Goal: Transaction & Acquisition: Obtain resource

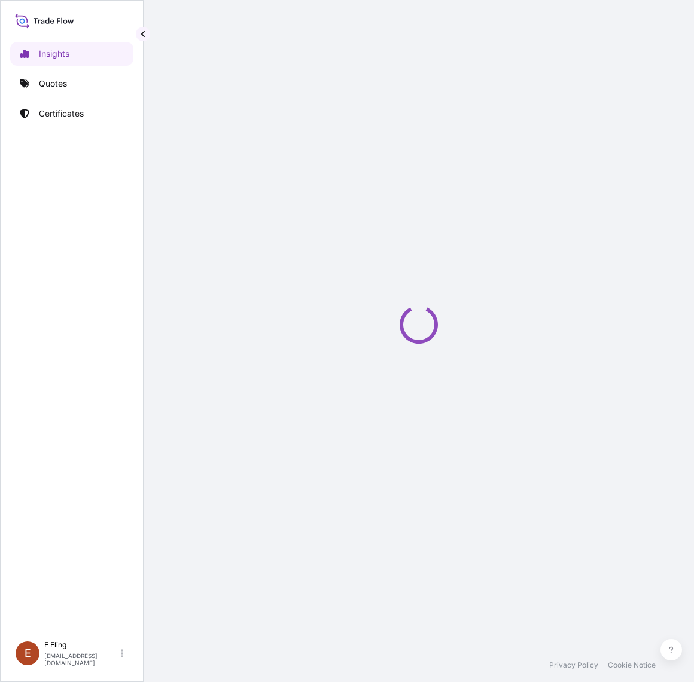
select select "2025"
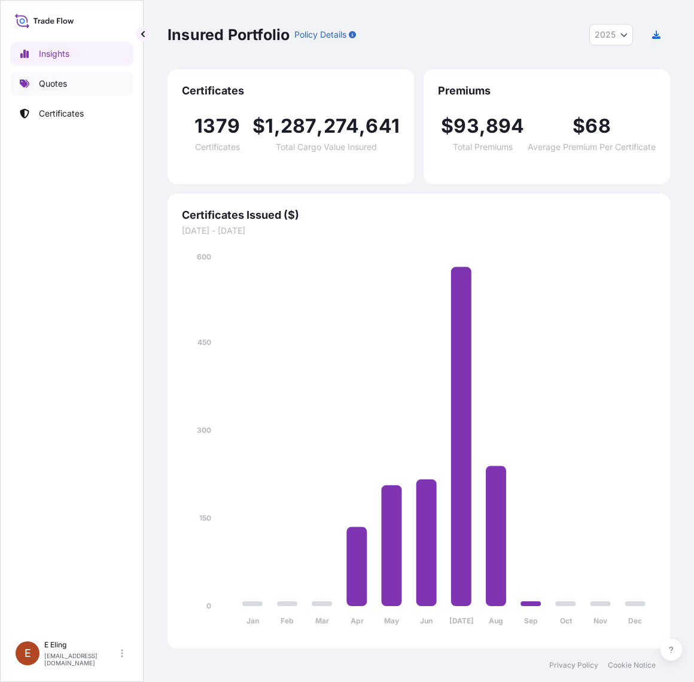
click at [68, 91] on link "Quotes" at bounding box center [71, 84] width 123 height 24
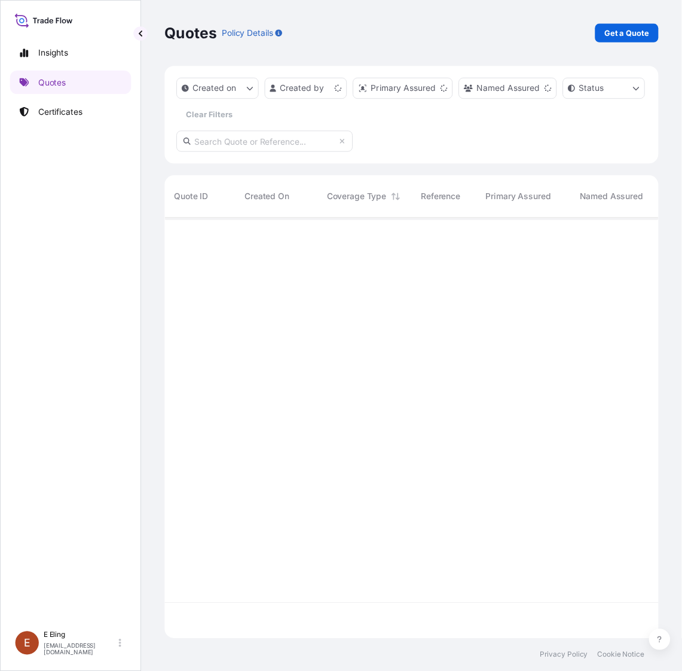
scroll to position [423, 491]
click at [643, 30] on p "Get a Quote" at bounding box center [637, 34] width 45 height 12
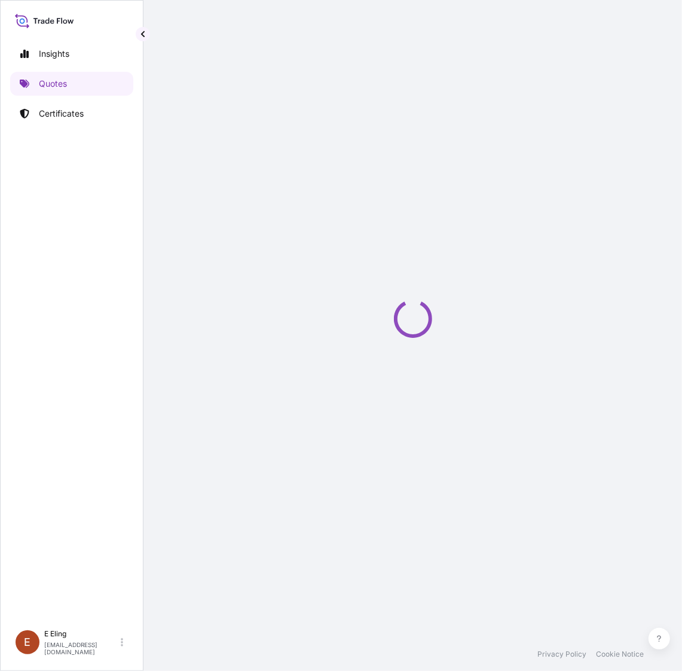
scroll to position [0, 24]
select select "AIR"
select select "27"
select select "Transit"
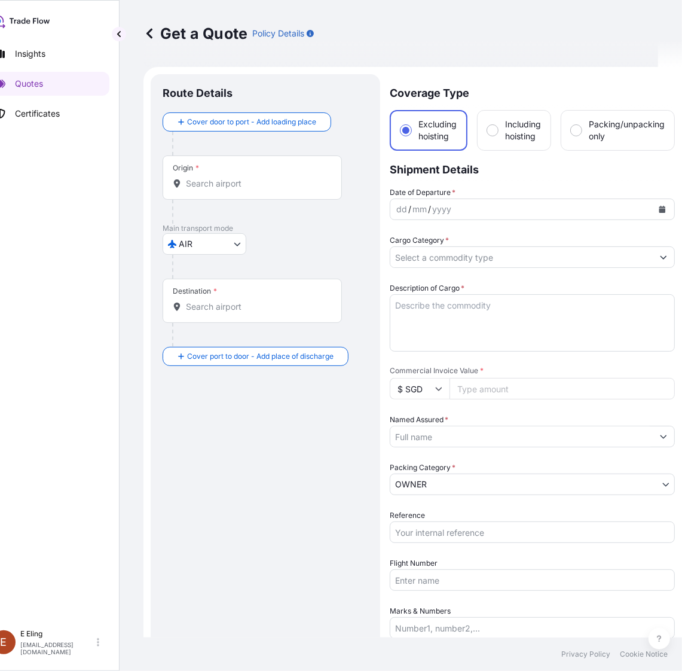
scroll to position [19, 0]
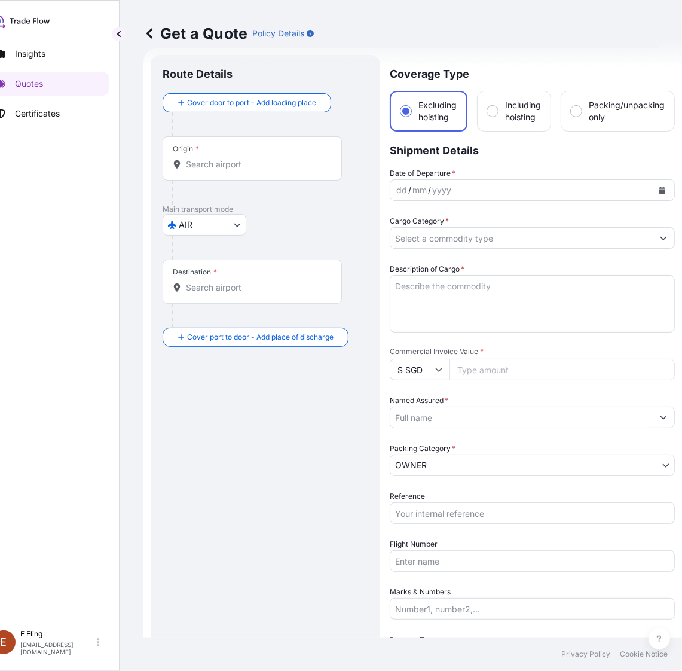
click at [236, 225] on body "Insights Quotes Certificates [PERSON_NAME] [EMAIL_ADDRESS][DOMAIN_NAME] Get a Q…" at bounding box center [317, 335] width 682 height 671
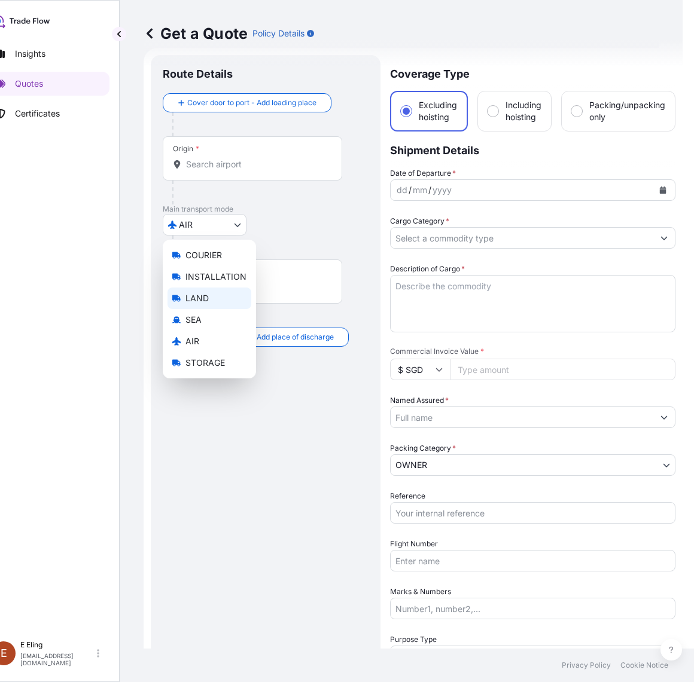
click at [210, 305] on div "LAND" at bounding box center [209, 299] width 84 height 22
select select "LAND"
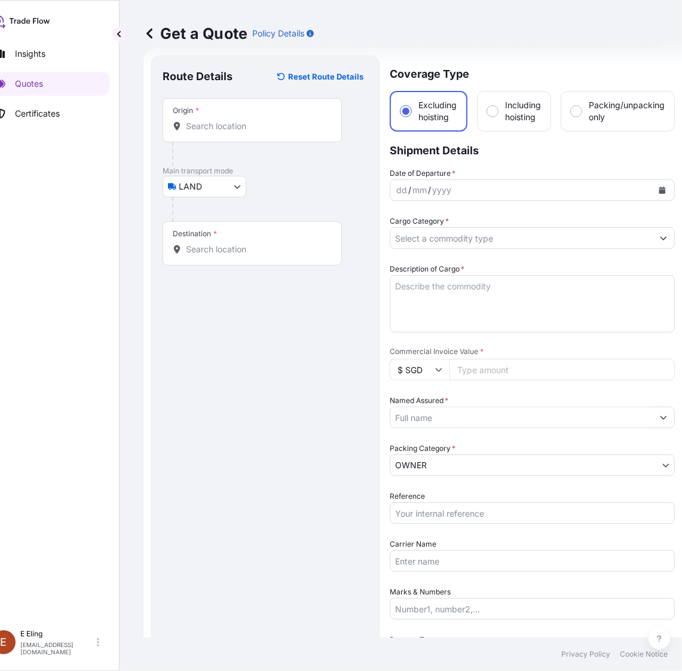
click at [243, 141] on div "Origin *" at bounding box center [252, 120] width 179 height 44
click at [243, 132] on input "Origin *" at bounding box center [256, 126] width 141 height 12
click at [216, 132] on input "Origin * Please select an origin" at bounding box center [256, 126] width 141 height 12
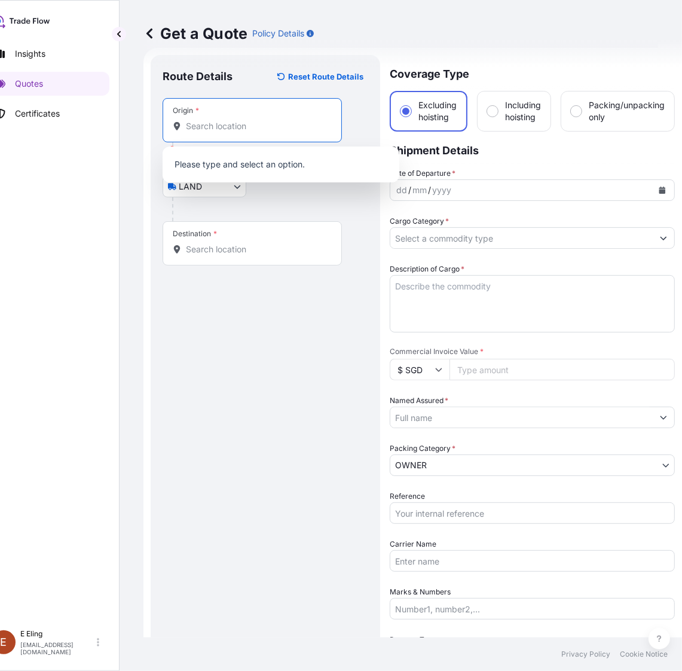
paste input "[STREET_ADDRESS]"
click at [282, 172] on span "[STREET_ADDRESS]" at bounding box center [242, 166] width 79 height 12
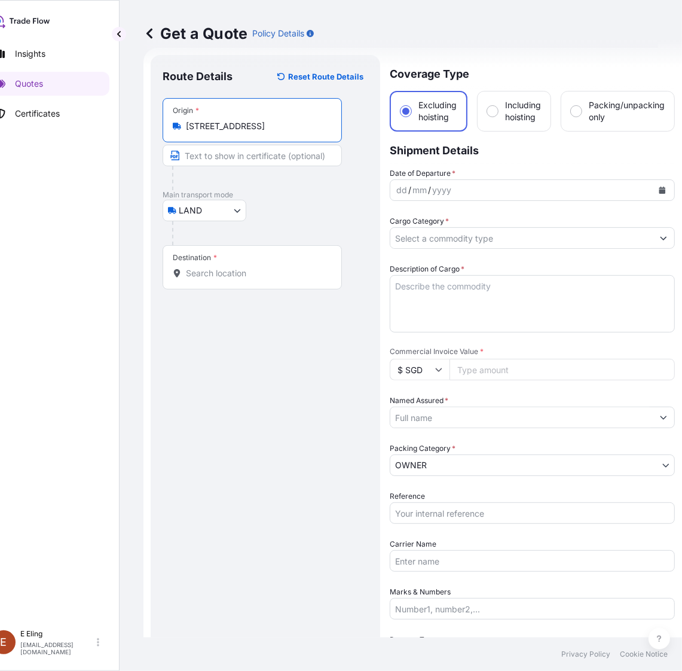
type input "[STREET_ADDRESS]"
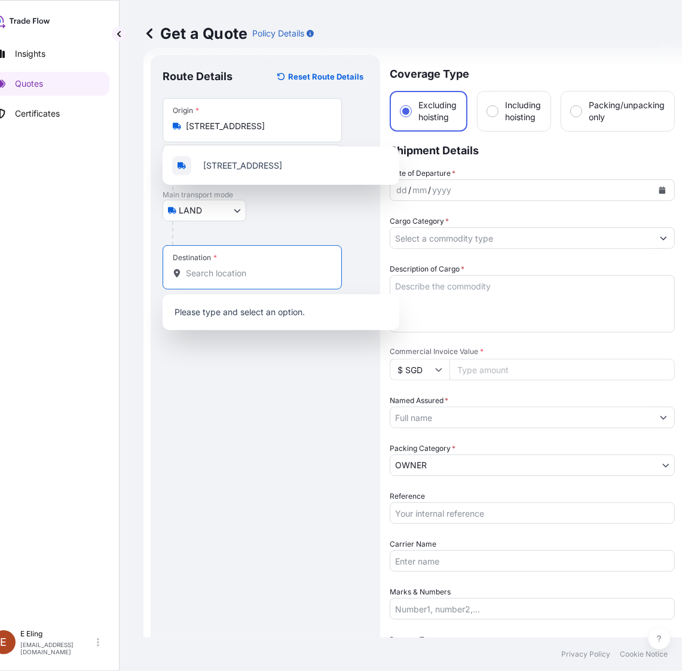
click at [205, 268] on input "Destination *" at bounding box center [256, 273] width 141 height 12
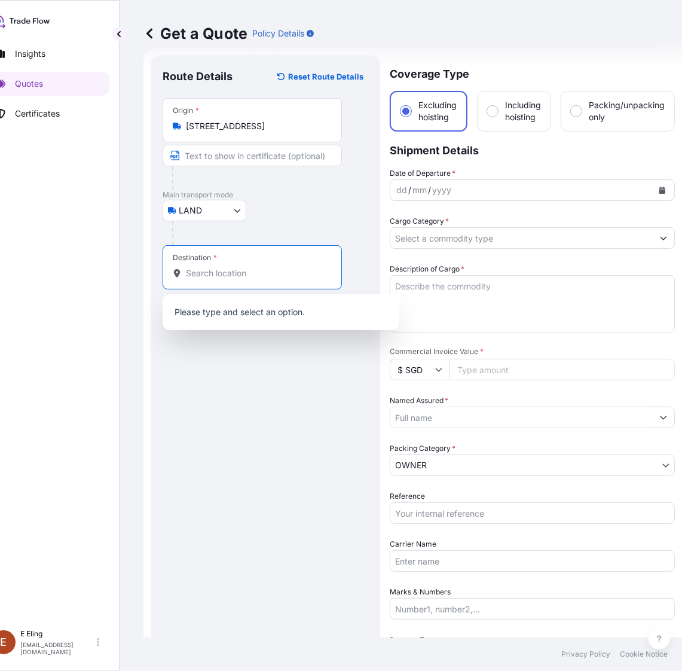
paste input "[STREET_ADDRESS][PERSON_NAME]"
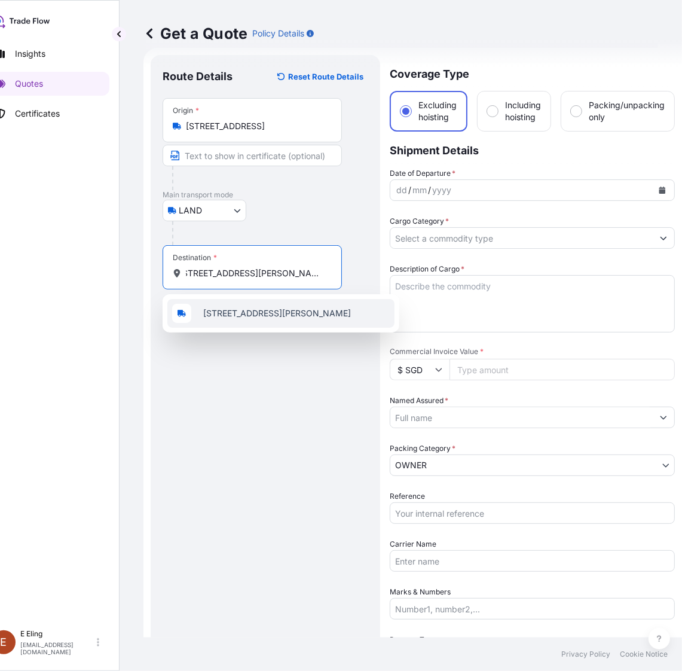
click at [243, 319] on span "[STREET_ADDRESS][PERSON_NAME]" at bounding box center [277, 313] width 148 height 12
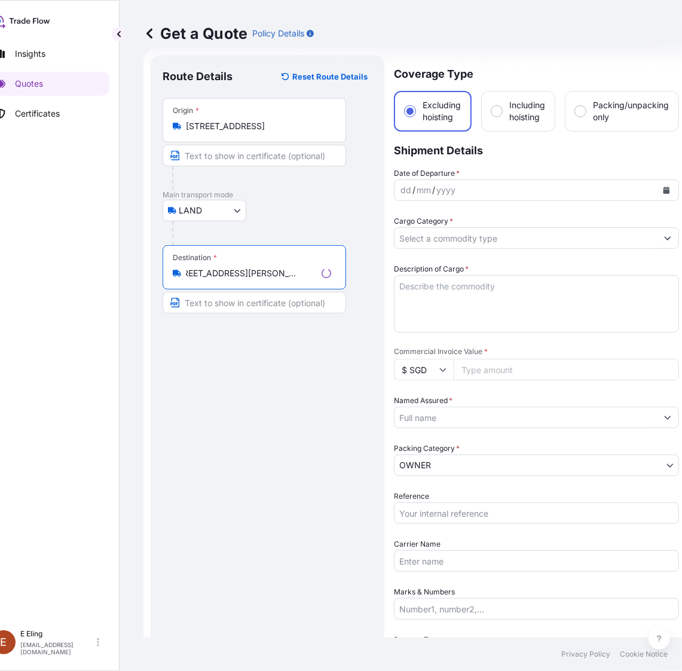
type input "[STREET_ADDRESS][PERSON_NAME]"
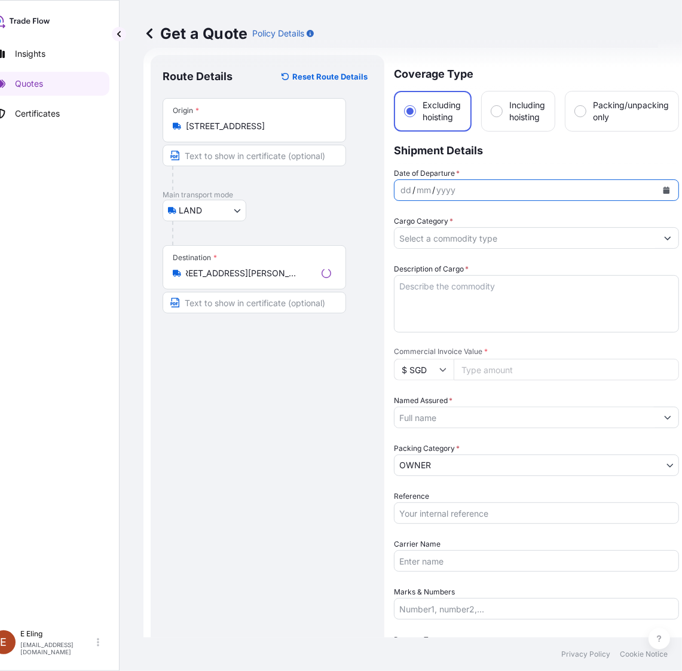
click at [661, 193] on button "Calendar" at bounding box center [666, 190] width 19 height 19
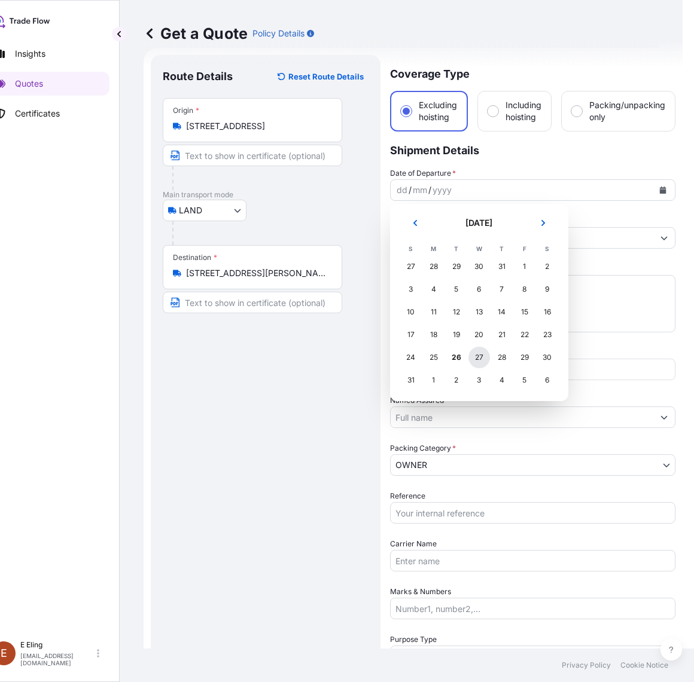
click at [477, 356] on div "27" at bounding box center [479, 358] width 22 height 22
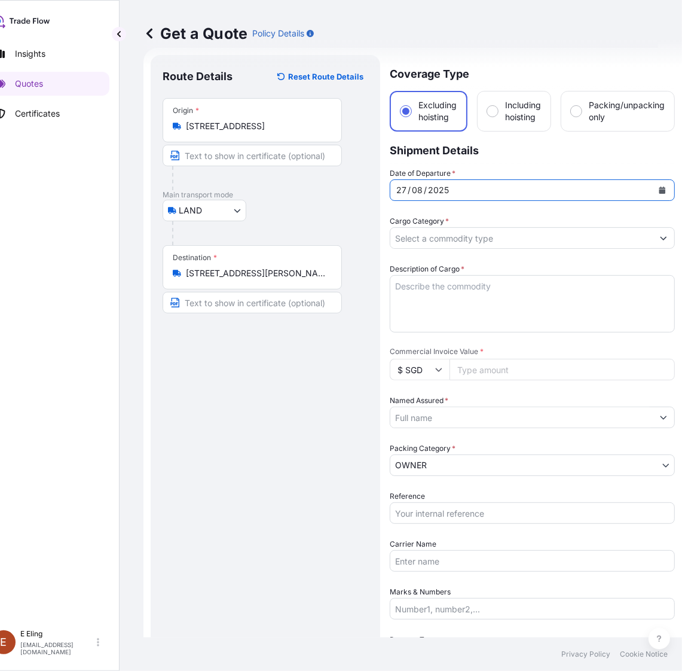
click at [446, 237] on input "Cargo Category *" at bounding box center [521, 238] width 263 height 22
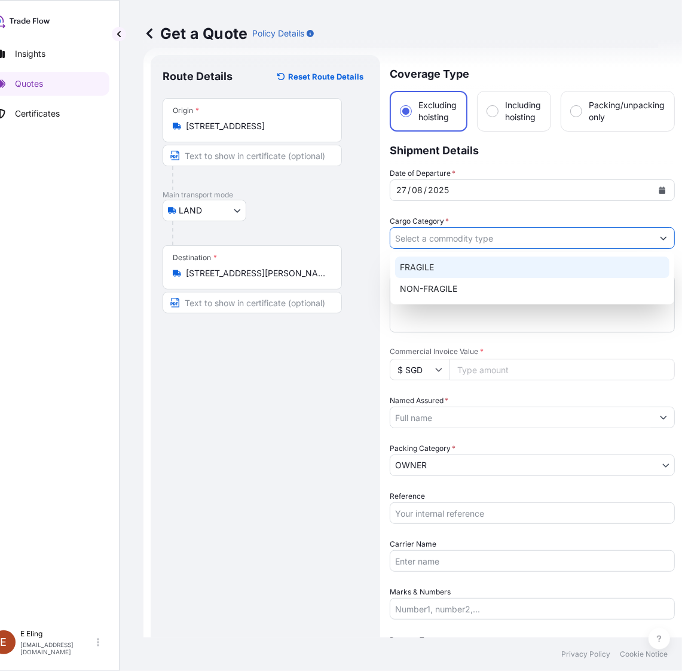
click at [435, 266] on div "FRAGILE" at bounding box center [532, 268] width 274 height 22
type input "FRAGILE"
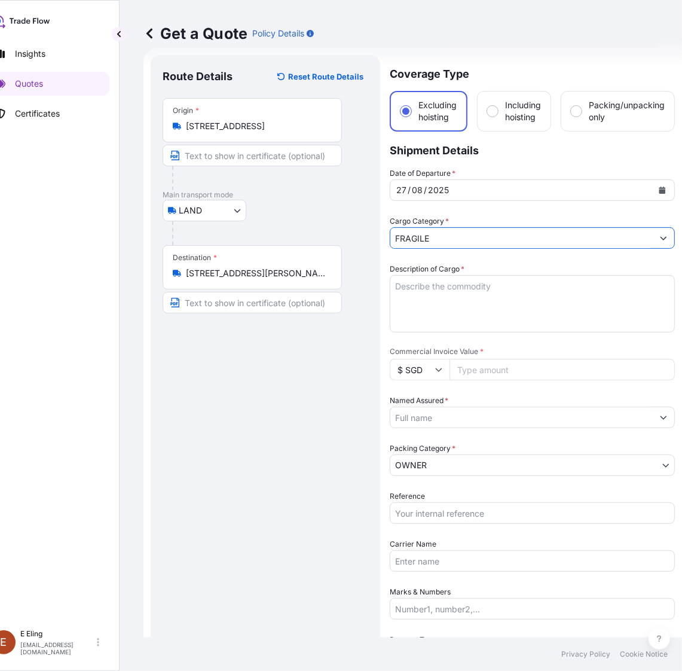
click at [444, 284] on textarea "Description of Cargo *" at bounding box center [532, 303] width 285 height 57
type textarea "i"
drag, startPoint x: 332, startPoint y: 281, endPoint x: 237, endPoint y: 281, distance: 94.5
click at [237, 281] on form "Route Details Reset Route Details Place of loading Road / Inland Road / Inland …" at bounding box center [413, 430] width 539 height 764
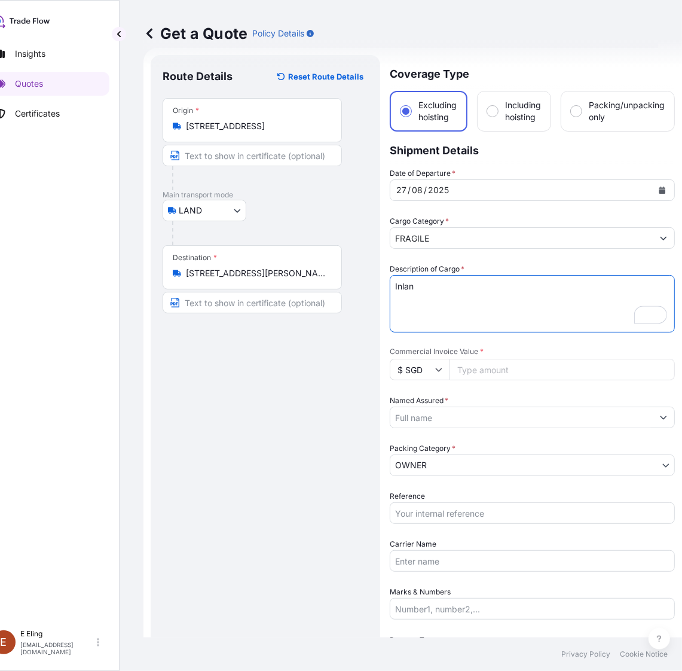
paste textarea "d Transit + Installation"
click at [454, 283] on textarea "Inland Transit + Installation" at bounding box center [532, 303] width 285 height 57
click at [551, 299] on textarea "Inland Transit with Installation" at bounding box center [532, 303] width 285 height 57
type textarea "Inland Transit with Installation -Untitled artwork as per attached"
click at [483, 368] on input "Commercial Invoice Value *" at bounding box center [562, 370] width 225 height 22
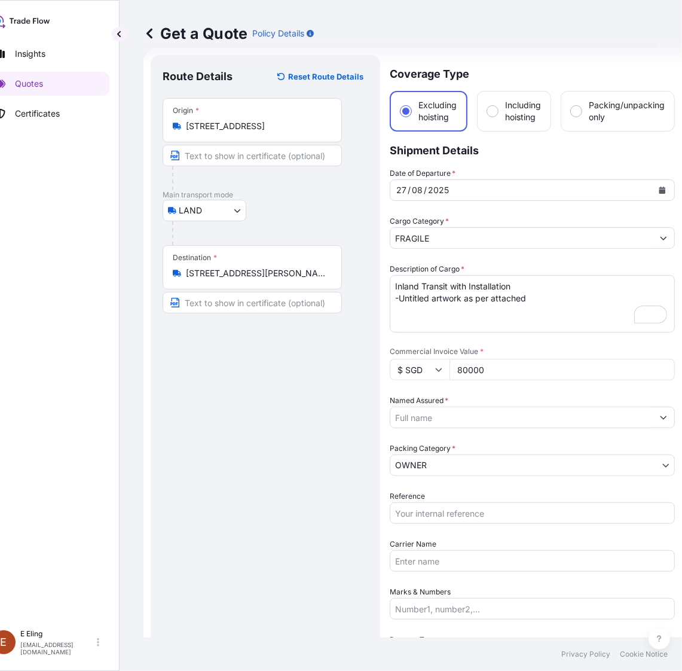
type input "80000"
click at [458, 414] on input "Named Assured *" at bounding box center [521, 418] width 263 height 22
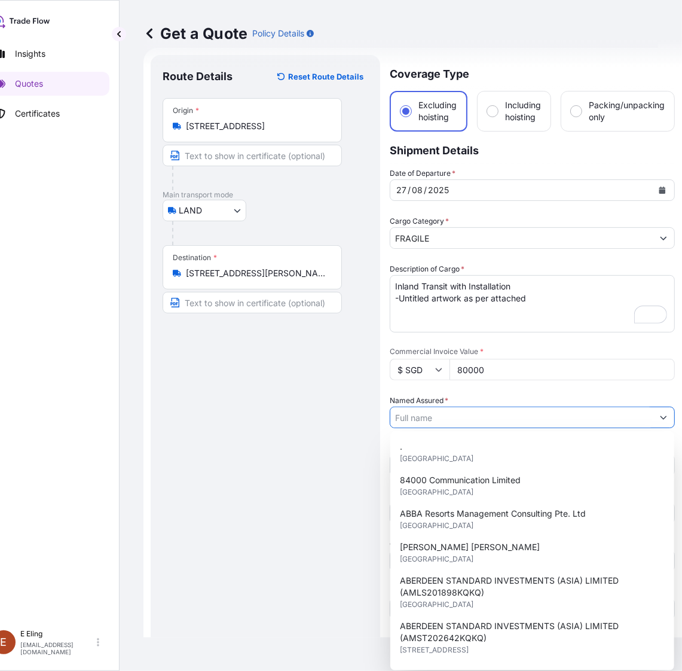
paste input "MS. [PERSON_NAME]"
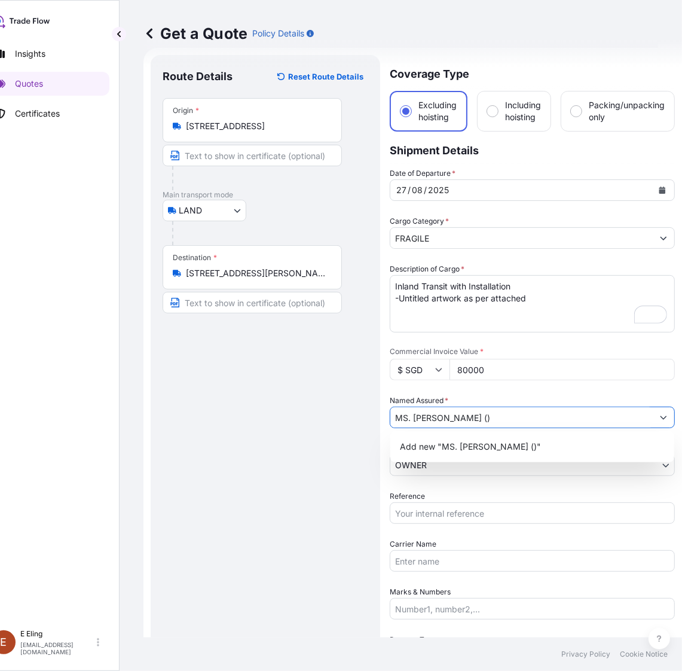
click at [492, 419] on input "MS. [PERSON_NAME] ()" at bounding box center [521, 418] width 263 height 22
paste input "AMLS253368YCZL"
type input "MS. [PERSON_NAME] (AMLS253368YCZL)"
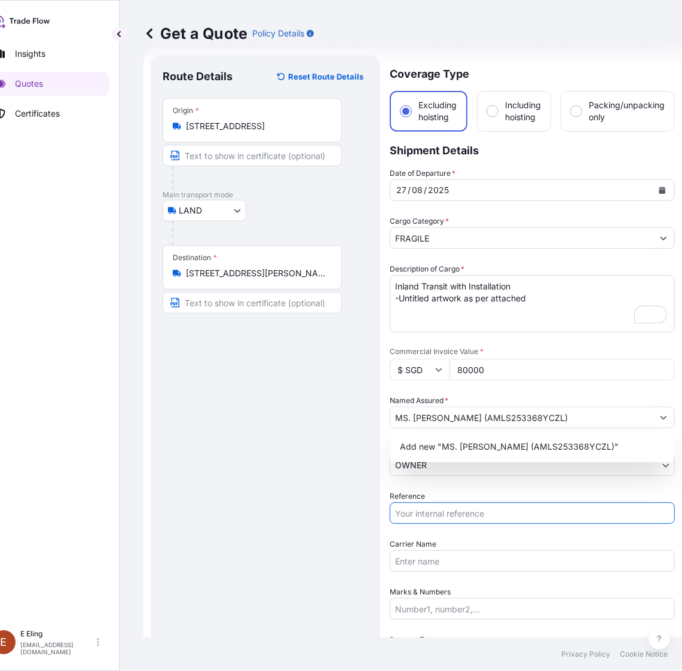
click at [475, 514] on input "Reference" at bounding box center [532, 513] width 285 height 22
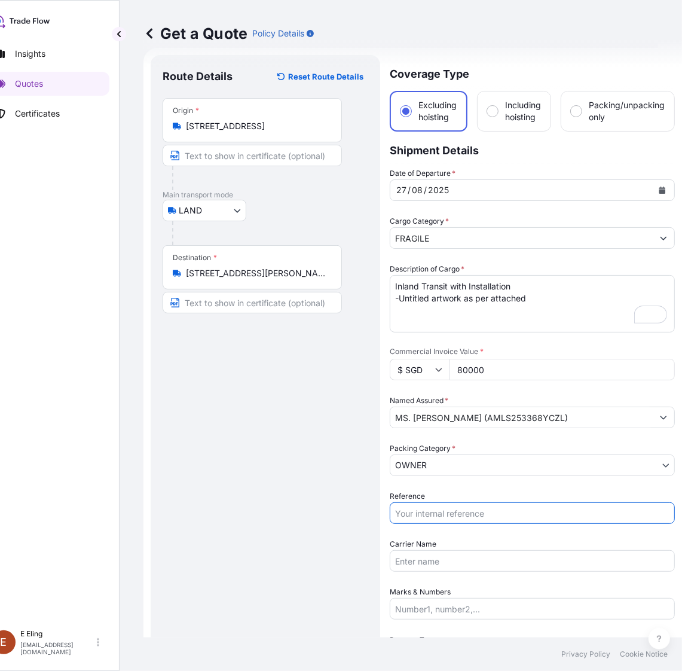
paste input "AMLS253368YCZL"
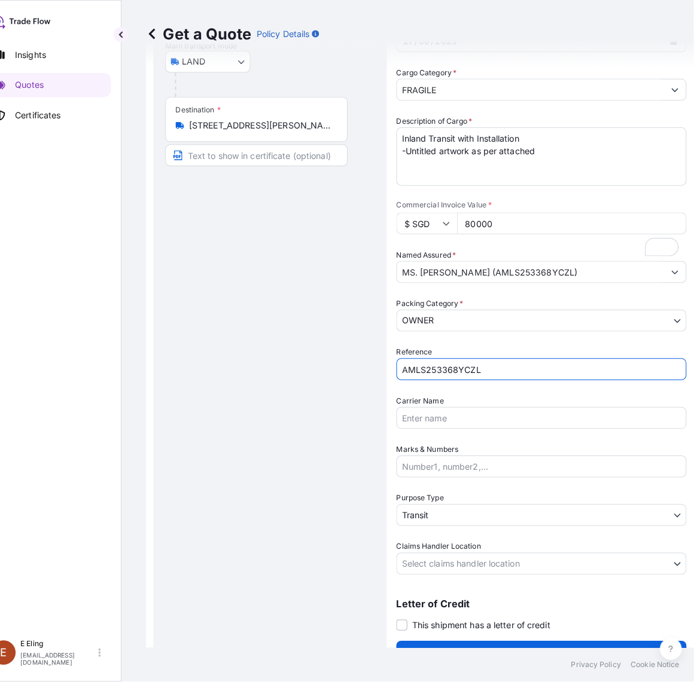
scroll to position [169, 0]
type input "AMLS253368YCZL"
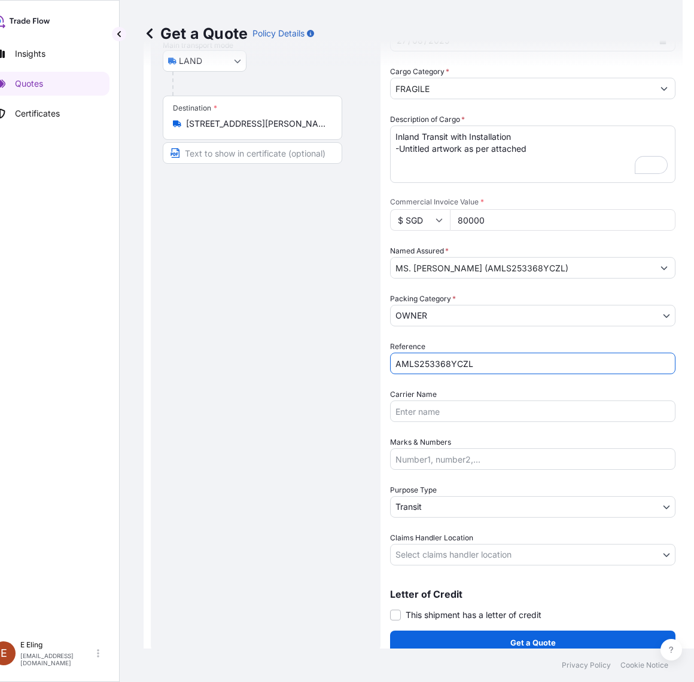
click at [450, 500] on body "1 option available. Insights Quotes Certificates [PERSON_NAME] [EMAIL_ADDRESS][…" at bounding box center [323, 341] width 694 height 682
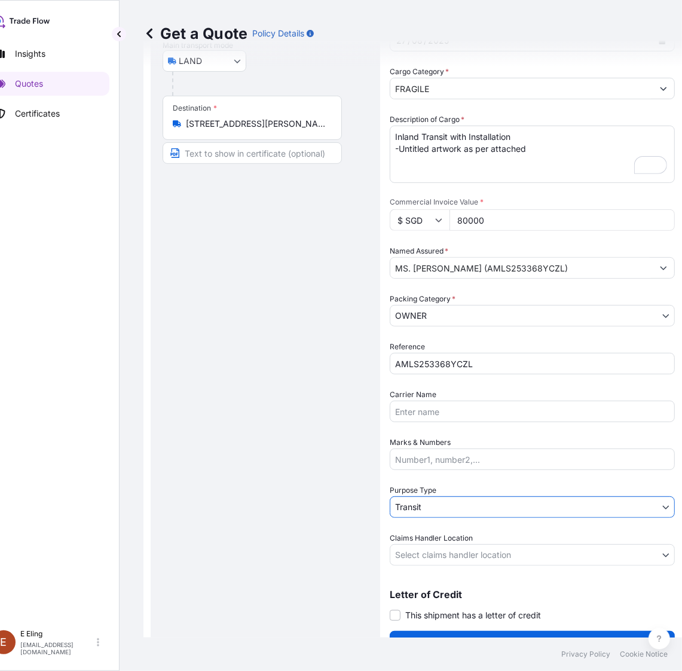
click at [441, 554] on body "Insights Quotes Certificates [PERSON_NAME] [EMAIL_ADDRESS][DOMAIN_NAME] Get a Q…" at bounding box center [317, 335] width 682 height 671
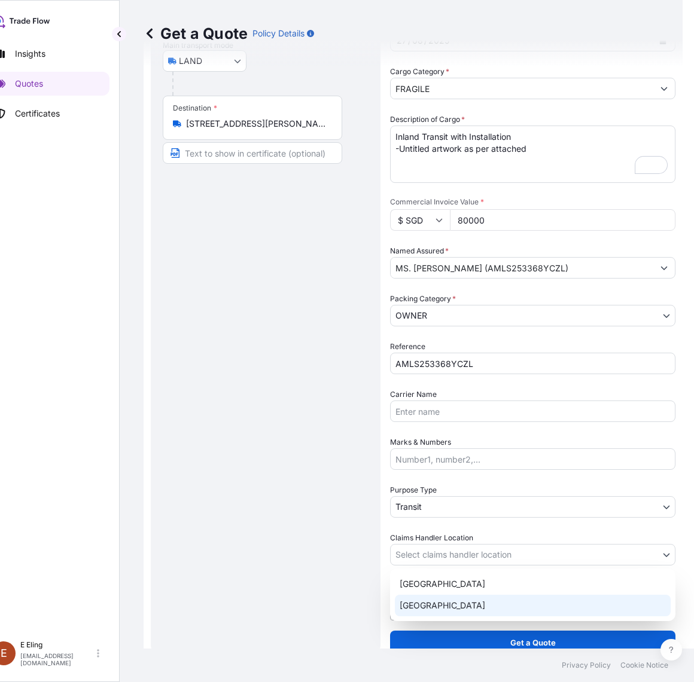
click at [426, 609] on div "[GEOGRAPHIC_DATA]" at bounding box center [533, 606] width 276 height 22
select select "[GEOGRAPHIC_DATA]"
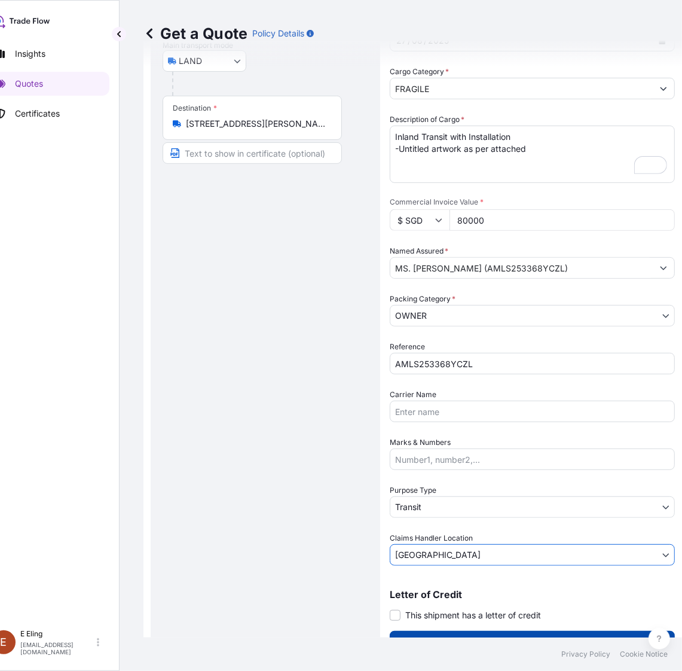
click at [437, 632] on button "Get a Quote" at bounding box center [532, 643] width 285 height 24
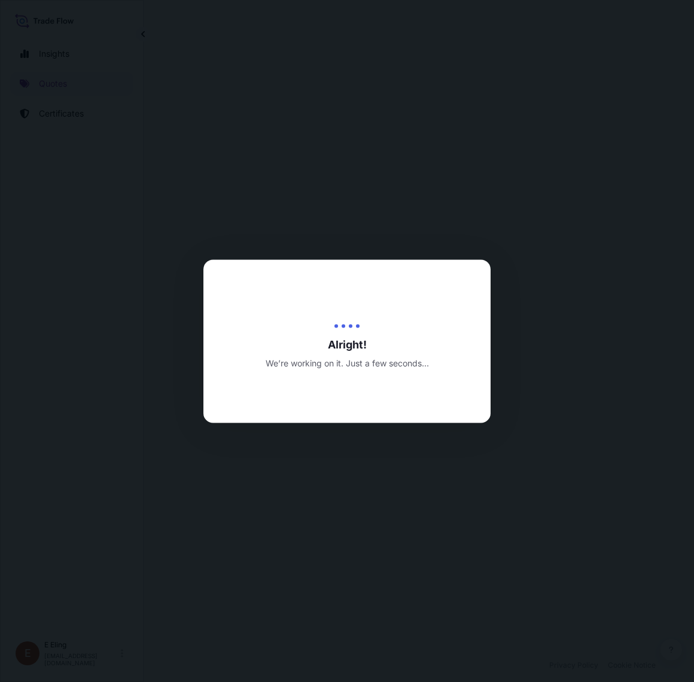
select select "LAND"
select select "Transit"
select select "[GEOGRAPHIC_DATA]"
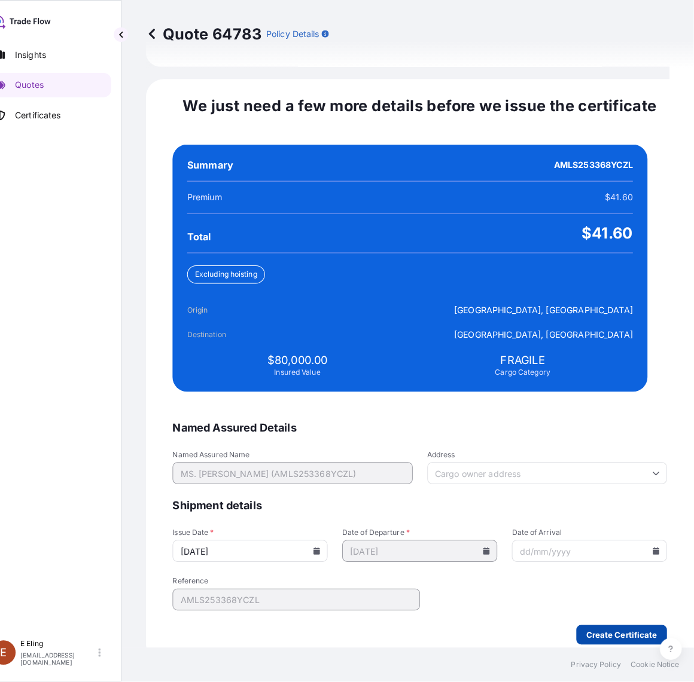
scroll to position [0, 24]
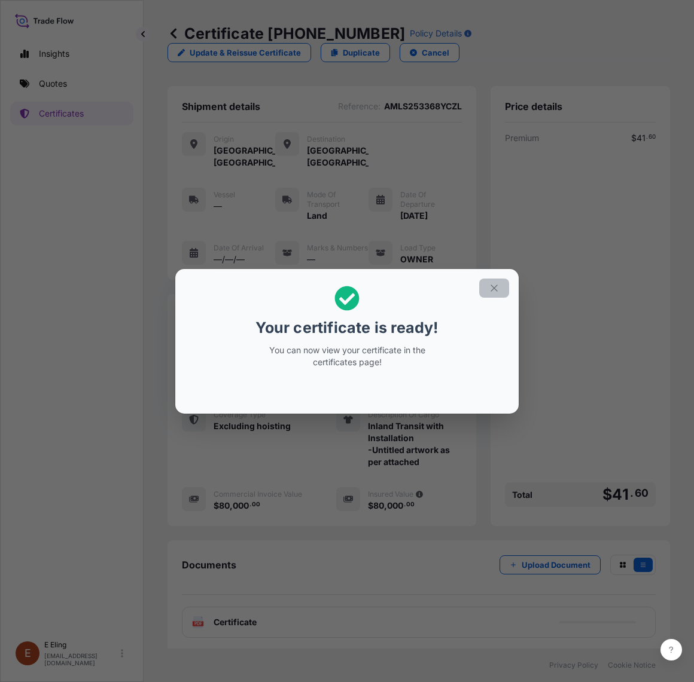
click at [496, 285] on icon "button" at bounding box center [493, 288] width 7 height 7
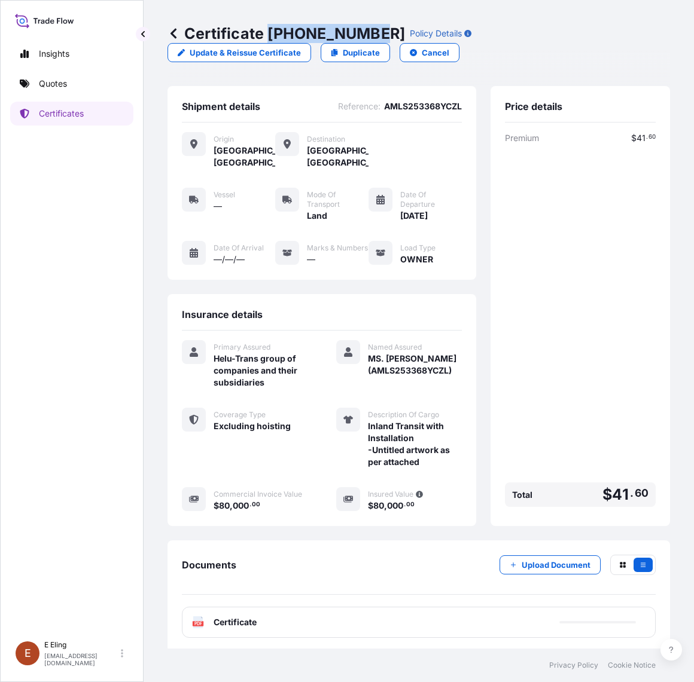
drag, startPoint x: 270, startPoint y: 33, endPoint x: 374, endPoint y: 34, distance: 104.1
click at [374, 34] on p "Certificate [PHONE_NUMBER]" at bounding box center [285, 33] width 237 height 19
copy p "[PHONE_NUMBER]"
click at [676, 255] on div "Certificate [PHONE_NUMBER] Policy Details Update & Reissue Certificate Duplicat…" at bounding box center [419, 324] width 550 height 649
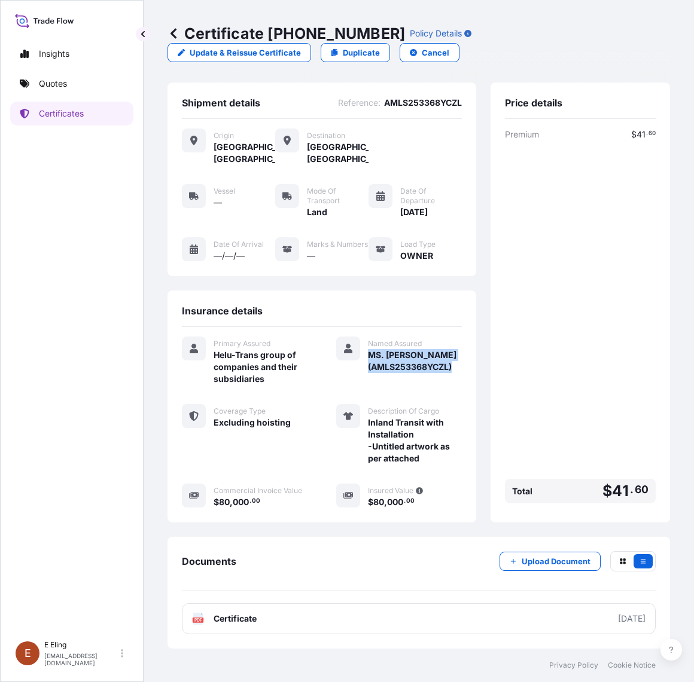
drag, startPoint x: 361, startPoint y: 357, endPoint x: 431, endPoint y: 387, distance: 76.3
click at [449, 378] on div "Named Assured MS. [PERSON_NAME] (AMLS253368YCZL)" at bounding box center [399, 361] width 126 height 48
copy span "MS. [PERSON_NAME] (AMLS253368YCZL)"
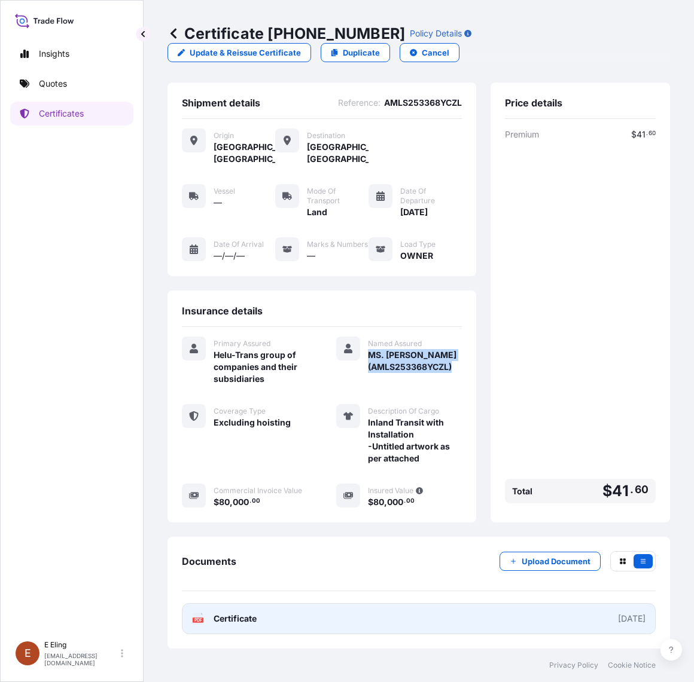
click at [324, 612] on link "PDF Certificate [DATE]" at bounding box center [419, 618] width 474 height 31
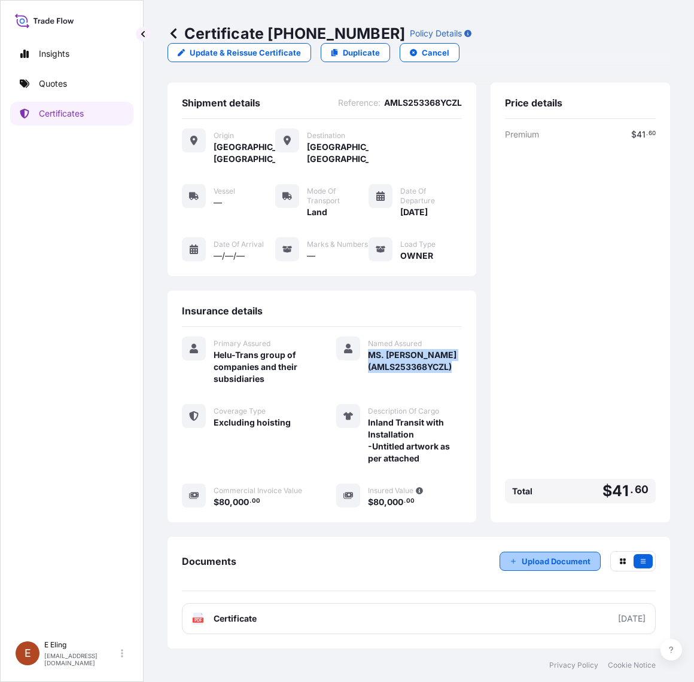
click at [521, 557] on p "Upload Document" at bounding box center [555, 562] width 69 height 12
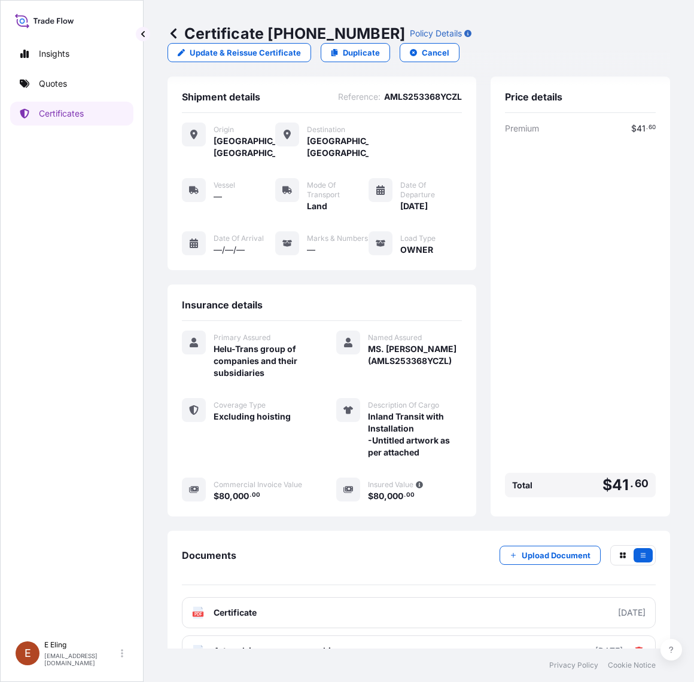
click at [585, 419] on div "Premium $ 41 . 60 Total $ 41 . 60" at bounding box center [580, 313] width 151 height 380
click at [94, 109] on link "Certificates" at bounding box center [71, 114] width 123 height 24
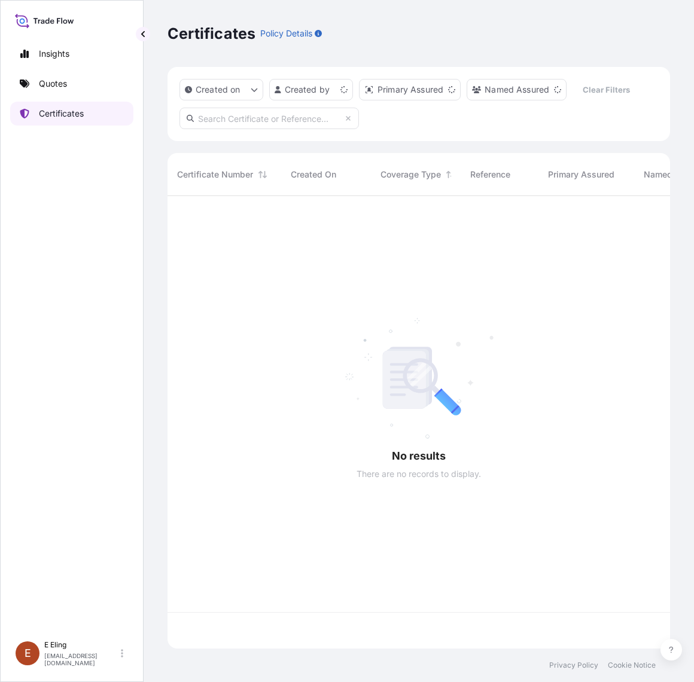
scroll to position [448, 491]
